Goal: Register for event/course

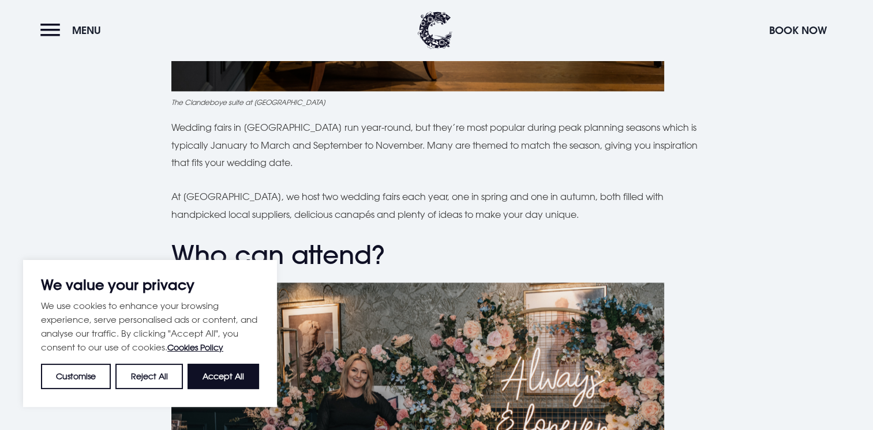
scroll to position [1876, 0]
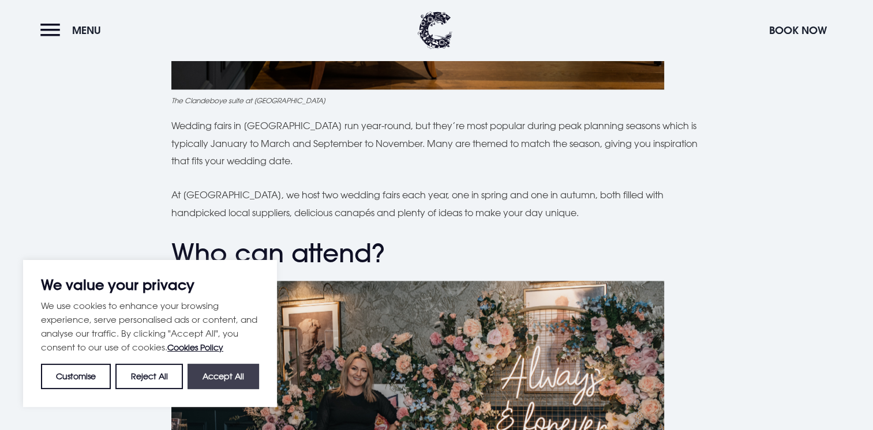
click at [208, 374] on button "Accept All" at bounding box center [224, 376] width 72 height 25
checkbox input "true"
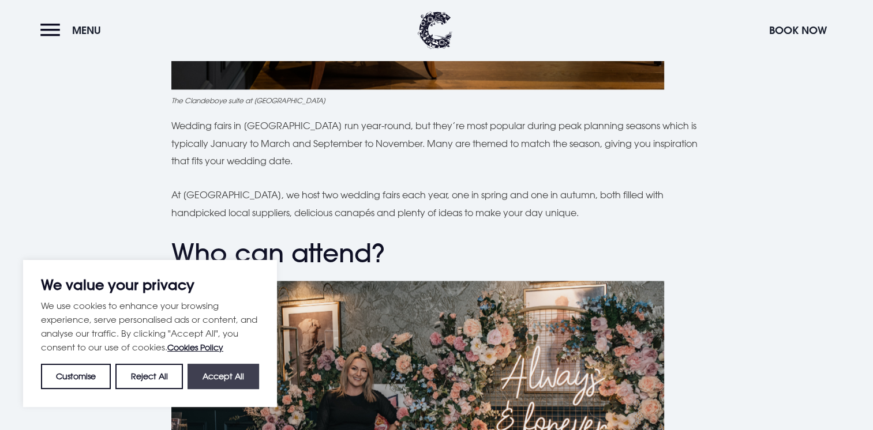
checkbox input "true"
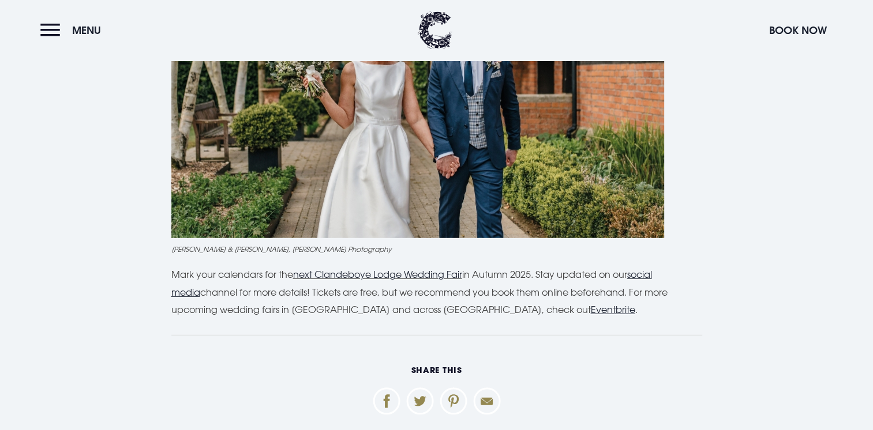
scroll to position [3283, 0]
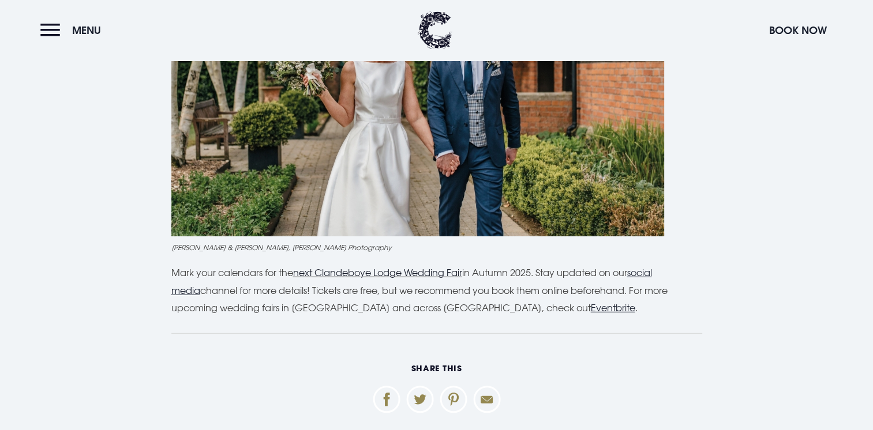
click at [410, 273] on link "next Clandeboye Lodge Wedding Fair" at bounding box center [377, 273] width 169 height 12
click at [591, 313] on u "Eventbrite" at bounding box center [613, 308] width 44 height 12
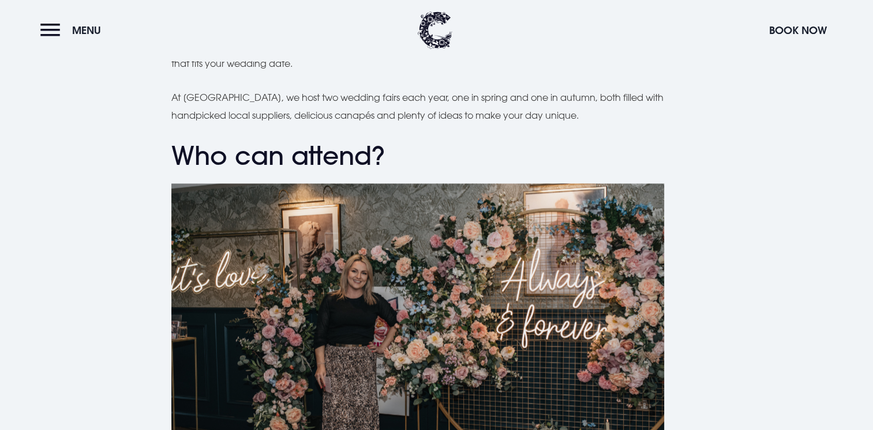
scroll to position [1874, 0]
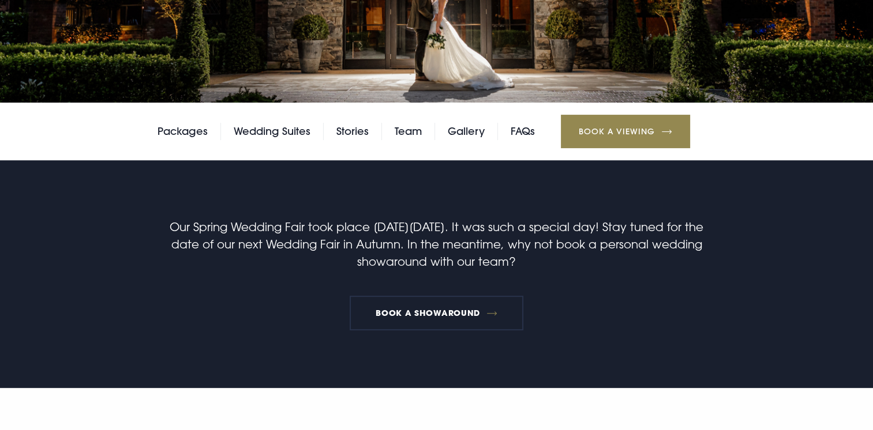
scroll to position [244, 0]
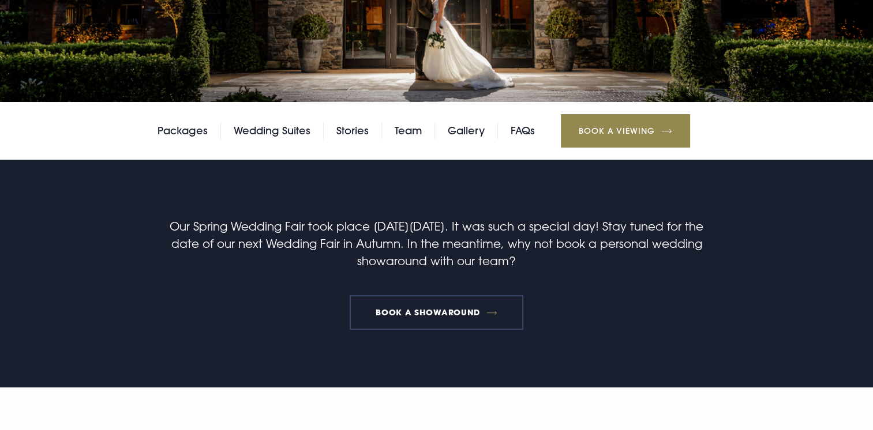
click at [480, 309] on link "BOOK A SHOWAROUND" at bounding box center [437, 312] width 174 height 35
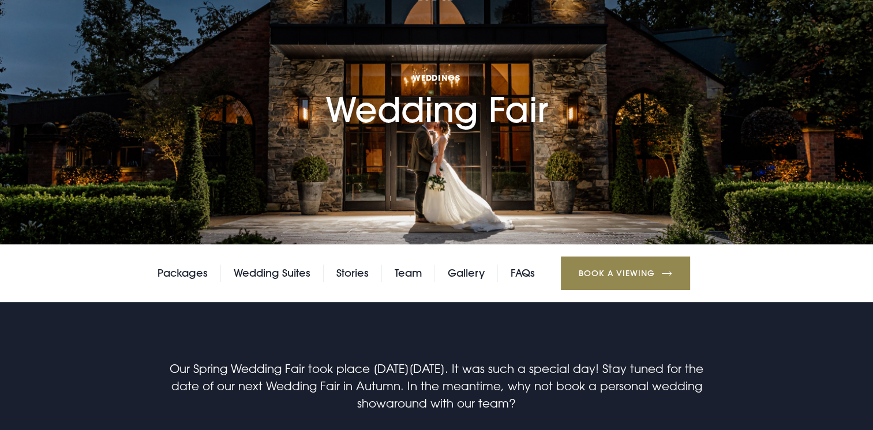
scroll to position [101, 0]
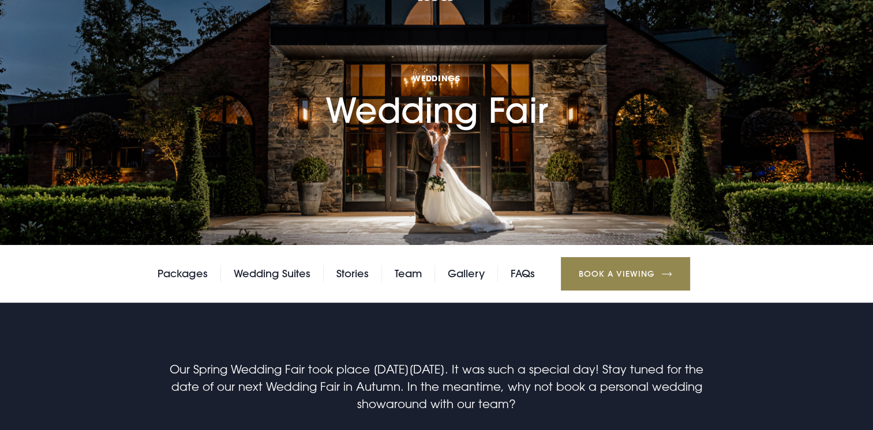
click at [828, 127] on section "Weddings Wedding Fair" at bounding box center [436, 72] width 873 height 346
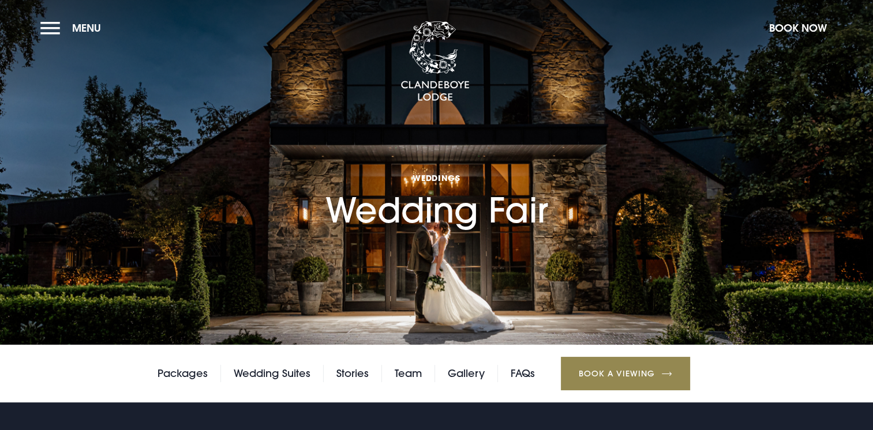
scroll to position [0, 0]
